Goal: Transaction & Acquisition: Purchase product/service

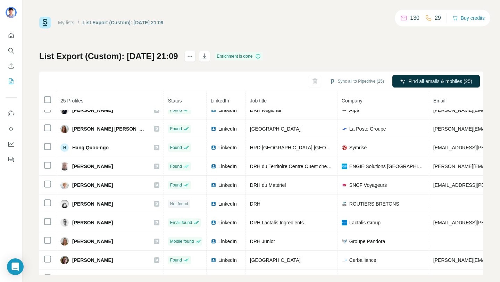
scroll to position [48, 0]
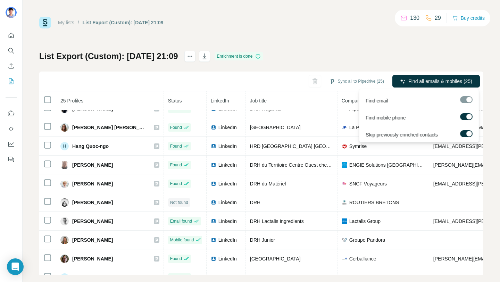
click at [467, 99] on div at bounding box center [466, 99] width 12 height 7
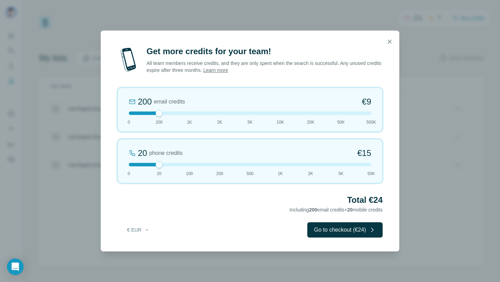
click at [187, 164] on div at bounding box center [250, 164] width 242 height 3
click at [161, 165] on div at bounding box center [250, 164] width 242 height 3
click at [350, 236] on button "Go to checkout (€24)" at bounding box center [344, 229] width 75 height 15
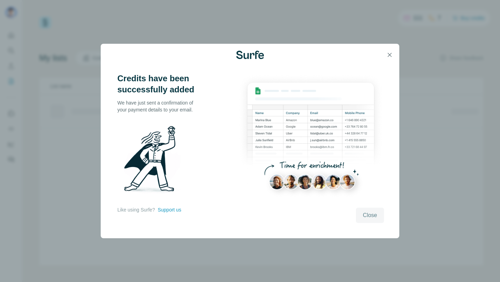
click at [368, 214] on span "Close" at bounding box center [370, 215] width 14 height 8
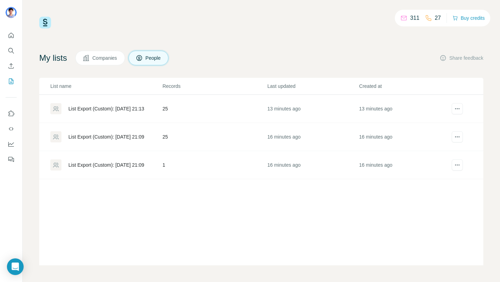
click at [105, 136] on div "List Export (Custom): [DATE] 21:09" at bounding box center [106, 136] width 76 height 7
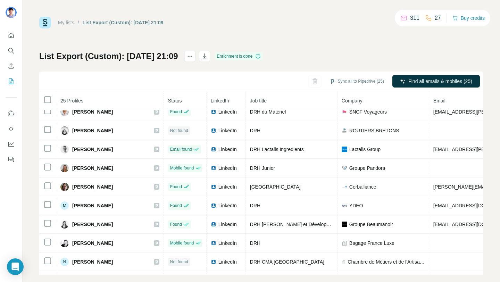
scroll to position [120, 0]
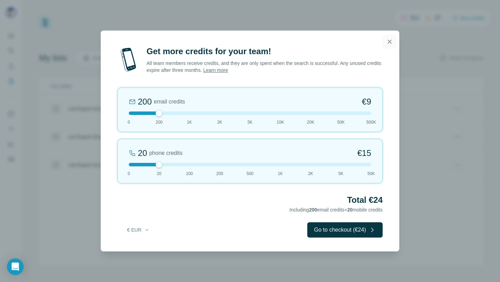
click at [392, 41] on icon "button" at bounding box center [389, 41] width 7 height 7
click at [390, 44] on icon "button" at bounding box center [389, 41] width 7 height 7
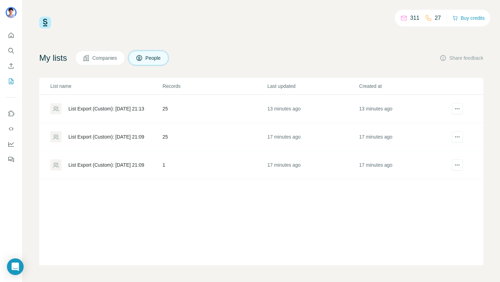
click at [133, 138] on div "List Export (Custom): 06/09/2025 21:09" at bounding box center [106, 136] width 76 height 7
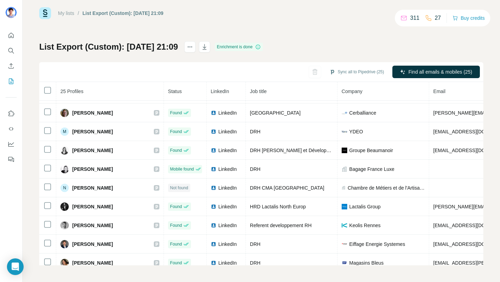
scroll to position [210, 0]
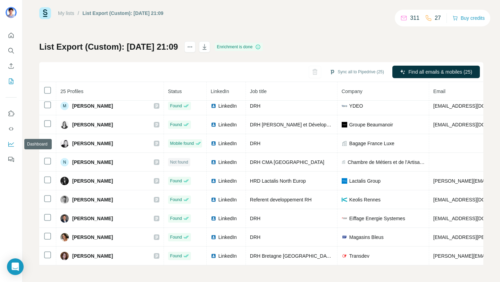
click at [12, 145] on icon "Dashboard" at bounding box center [11, 144] width 7 height 7
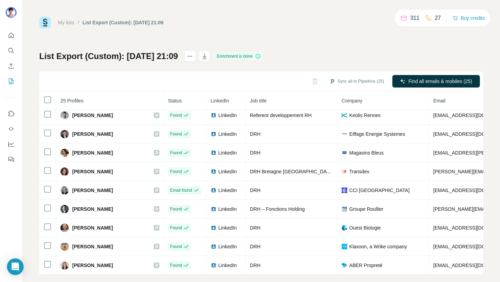
scroll to position [9, 0]
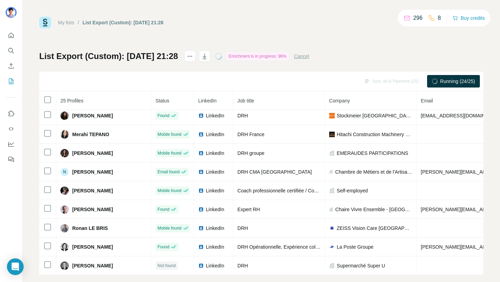
scroll to position [304, 0]
